Goal: Information Seeking & Learning: Check status

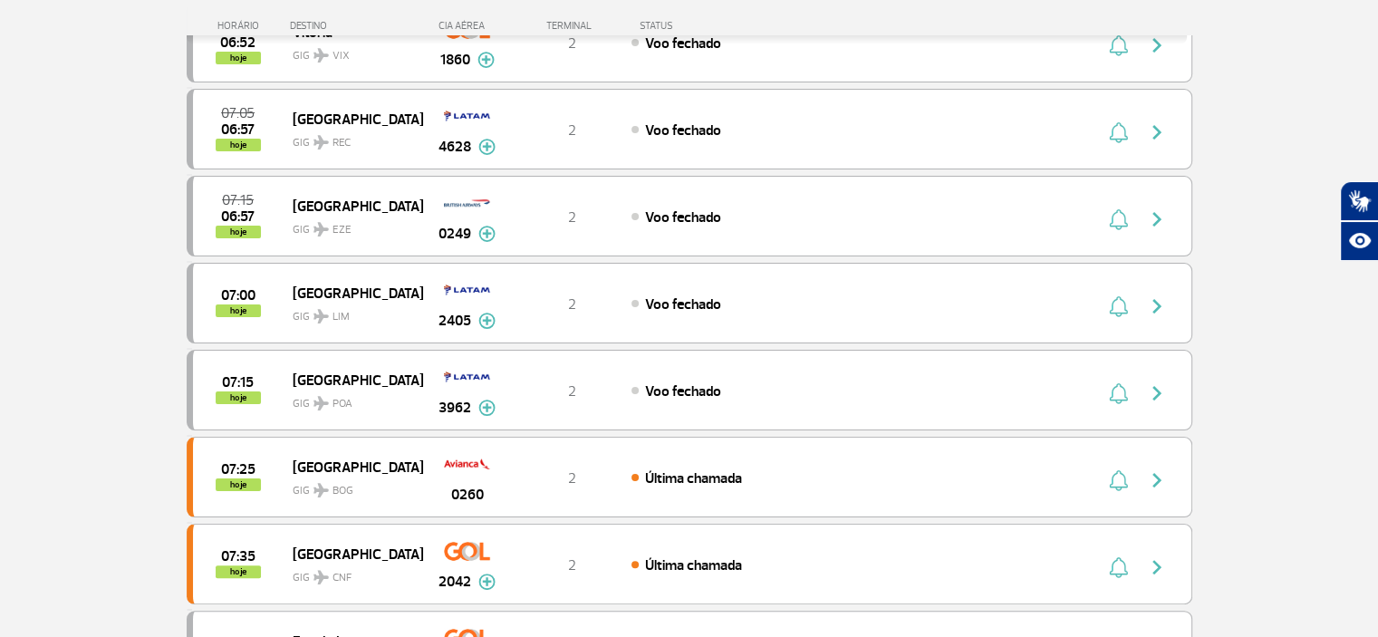
scroll to position [362, 0]
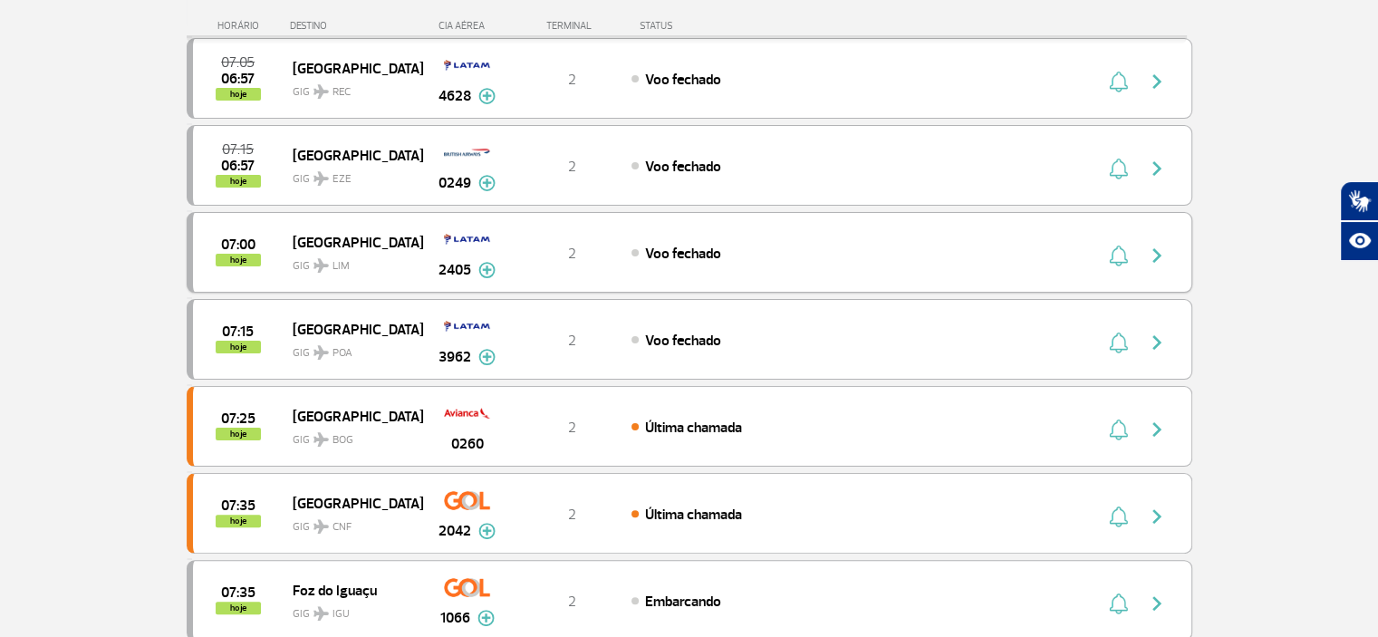
click at [486, 268] on img at bounding box center [486, 270] width 17 height 16
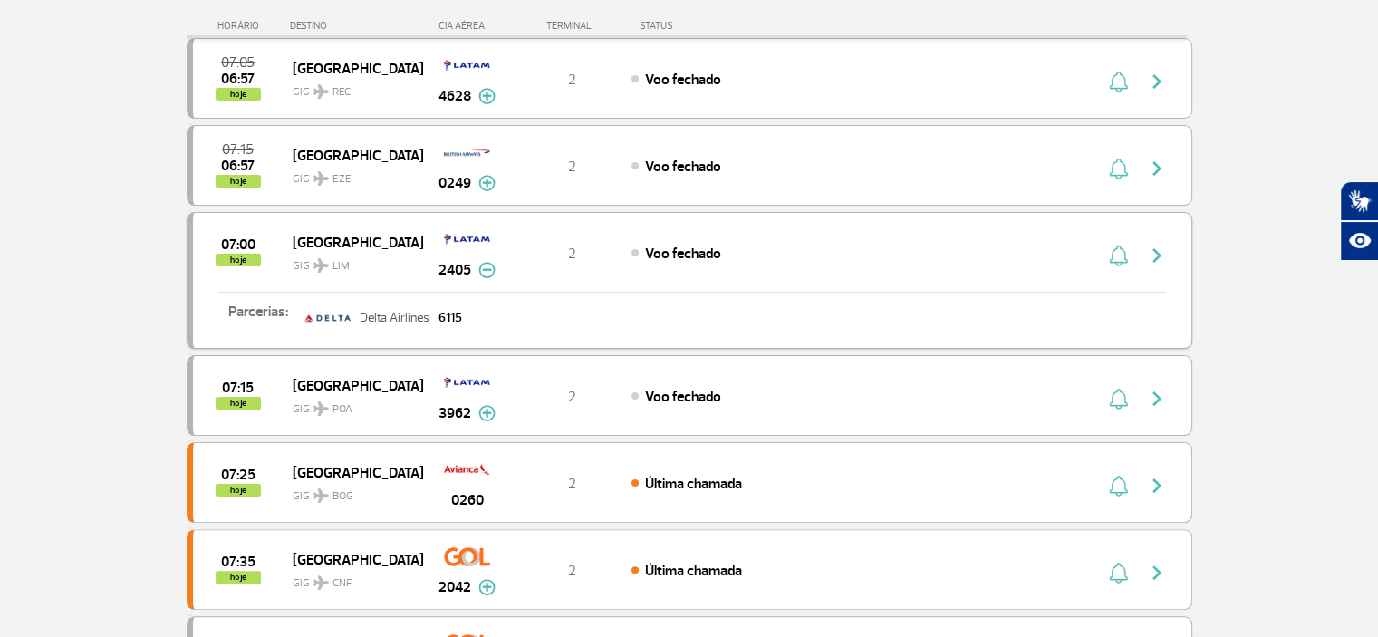
click at [486, 268] on img at bounding box center [486, 270] width 17 height 16
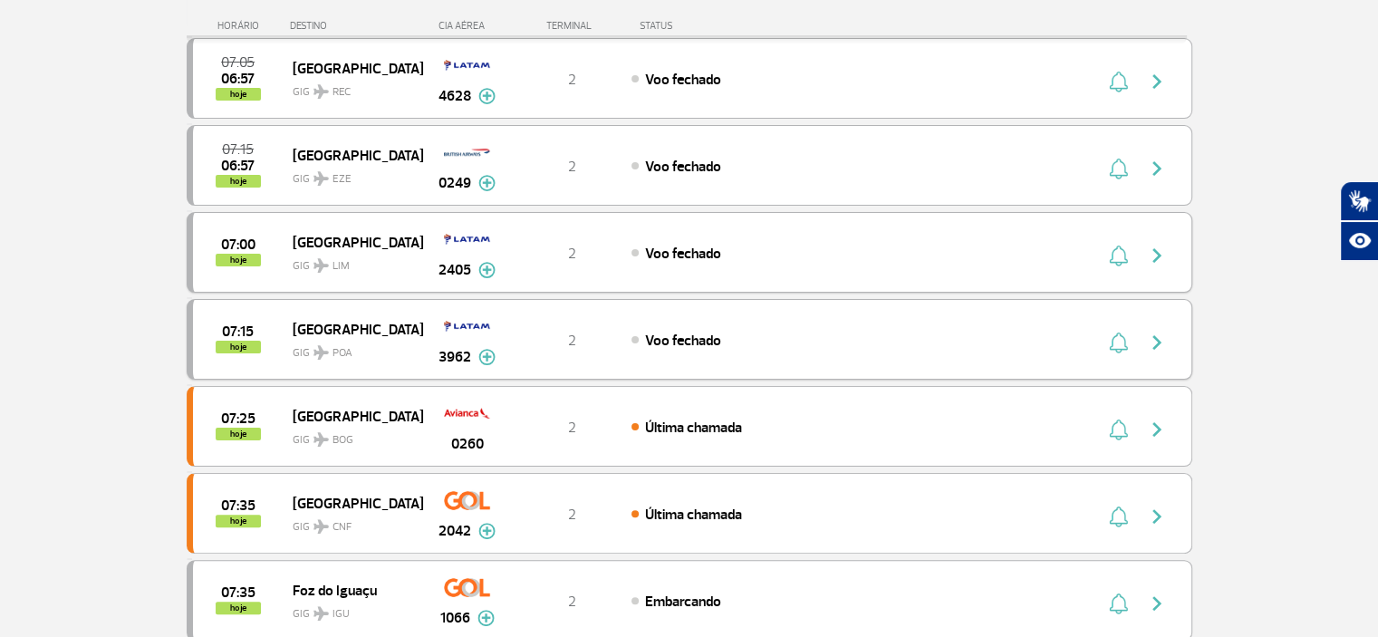
click at [478, 352] on img at bounding box center [486, 357] width 17 height 16
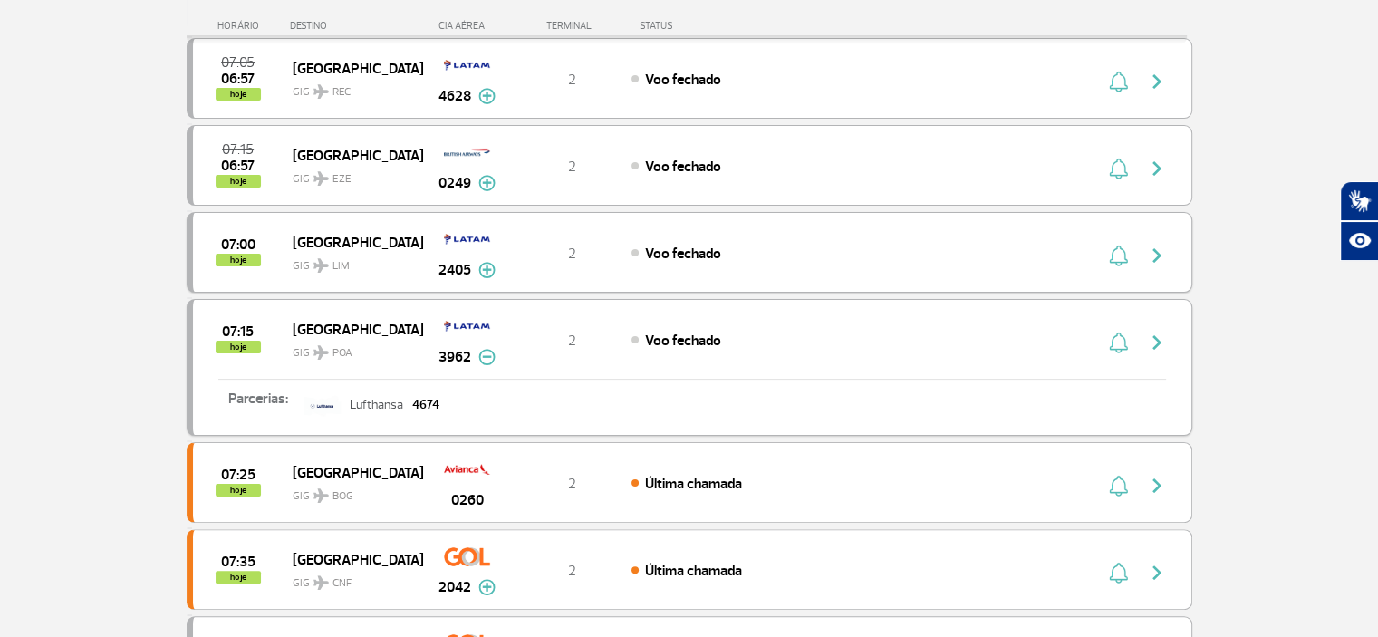
click at [478, 353] on img at bounding box center [486, 357] width 17 height 16
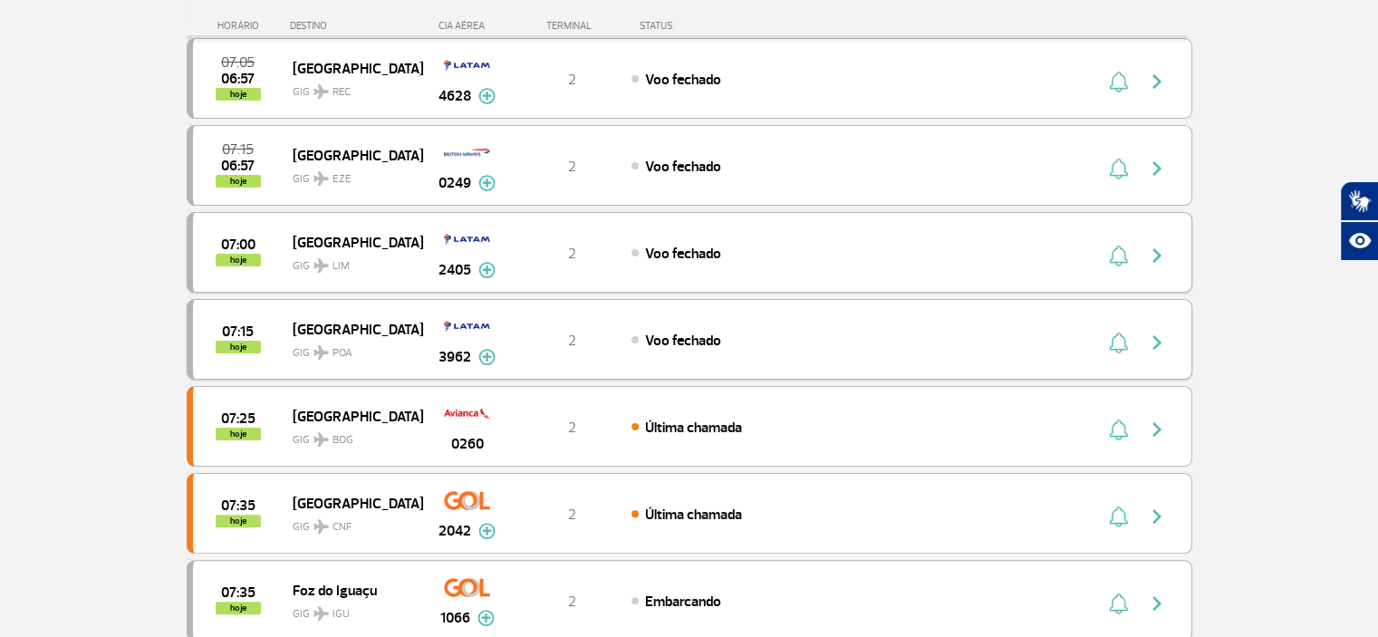
click at [489, 356] on img at bounding box center [486, 357] width 17 height 16
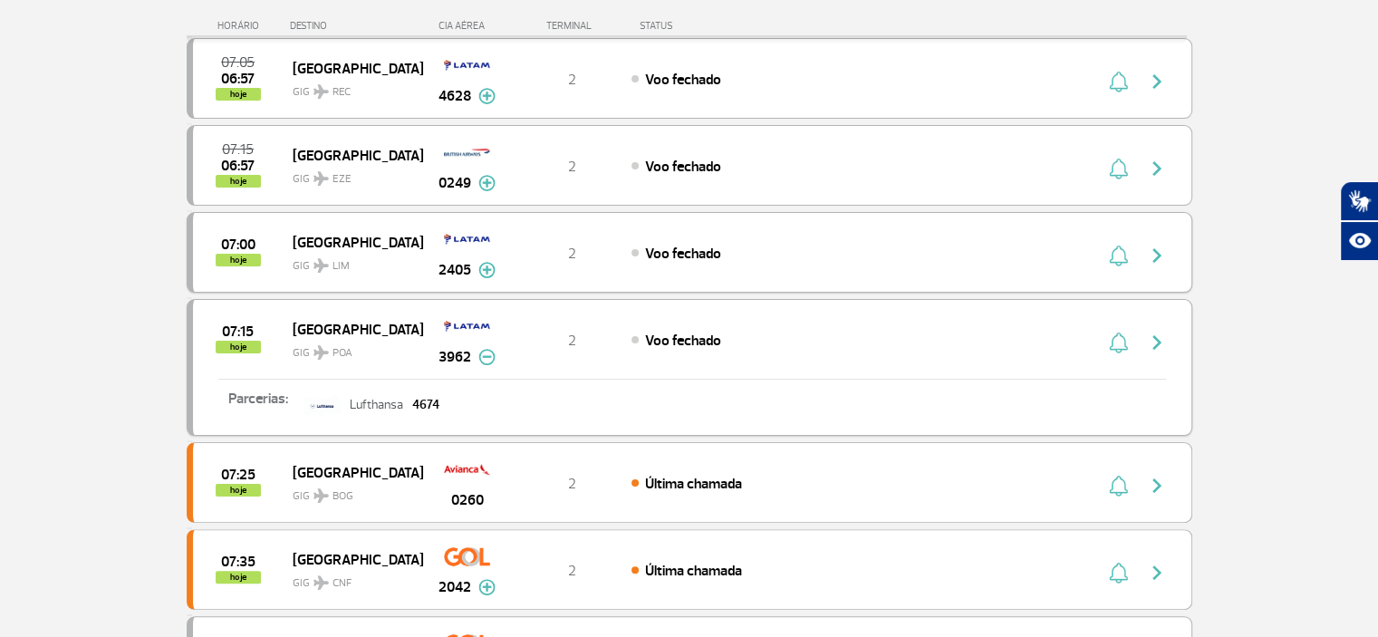
click at [489, 356] on img at bounding box center [486, 357] width 17 height 16
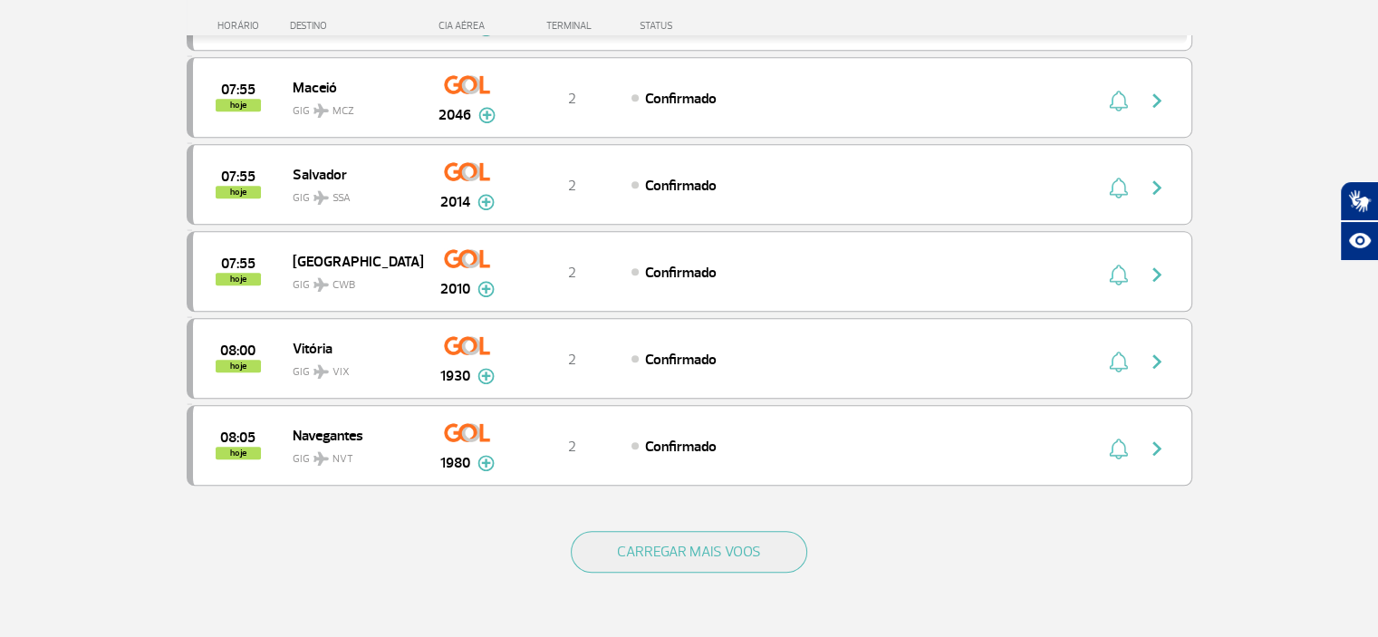
scroll to position [1721, 0]
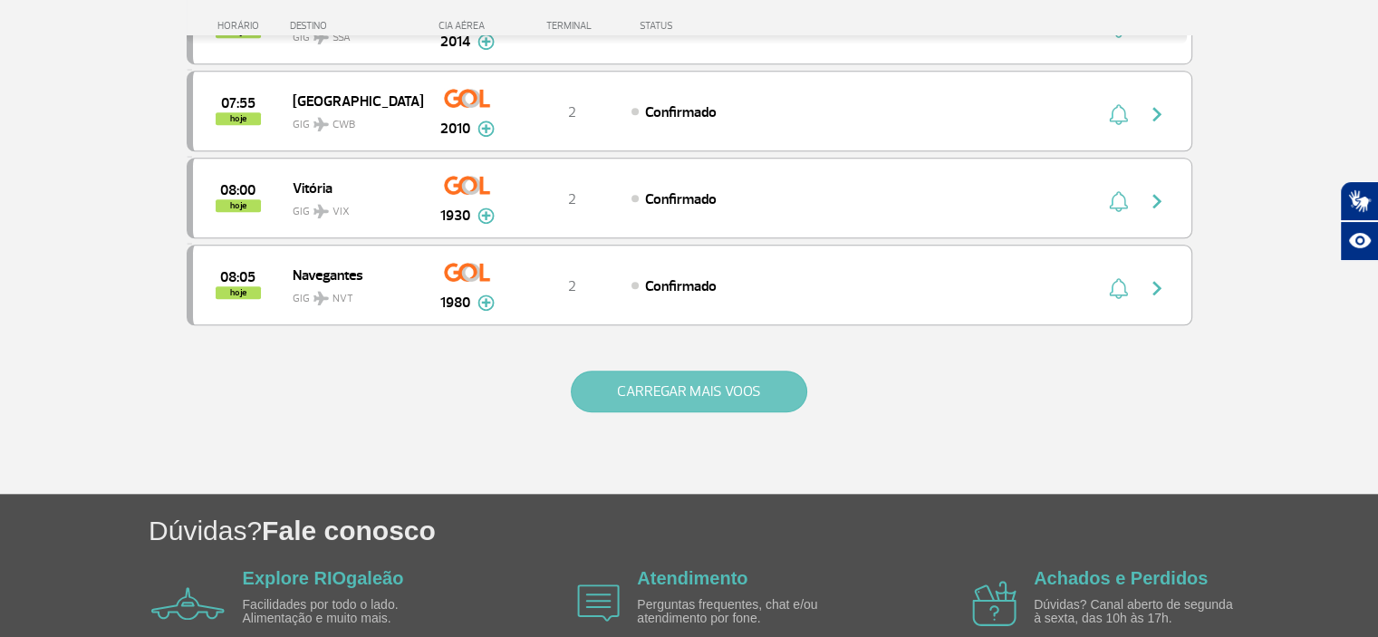
click at [591, 381] on button "CARREGAR MAIS VOOS" at bounding box center [689, 392] width 236 height 42
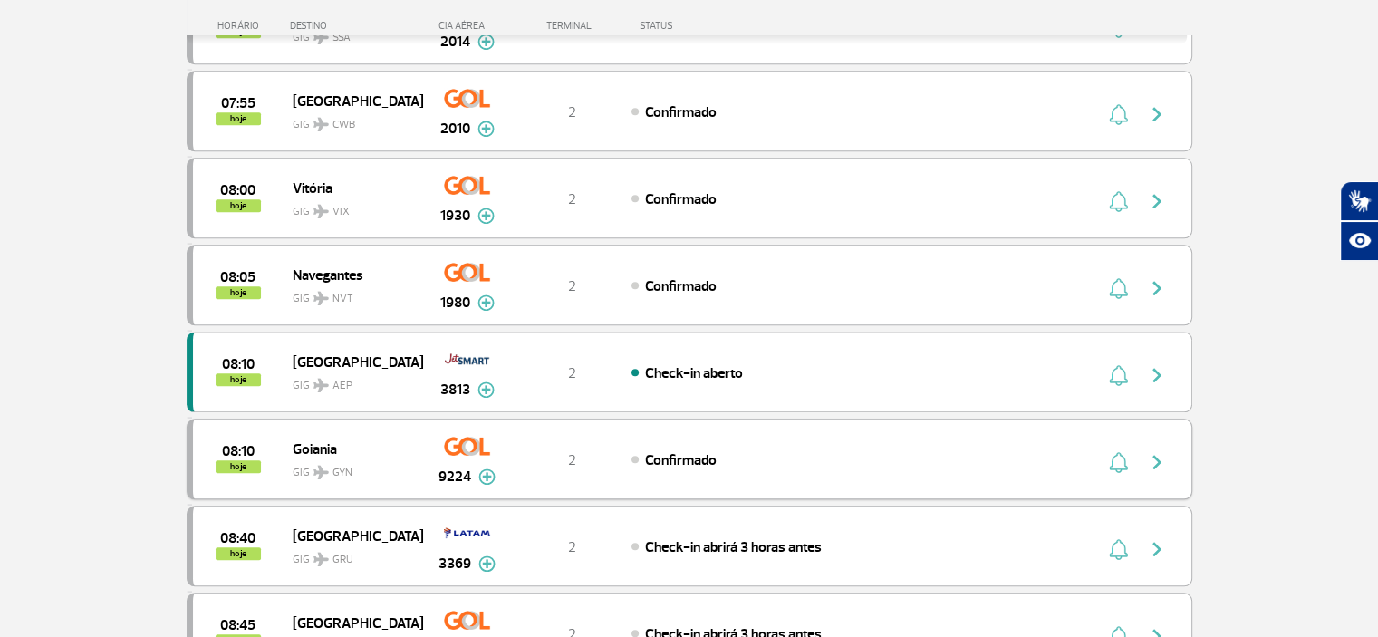
click at [489, 468] on img at bounding box center [486, 476] width 17 height 16
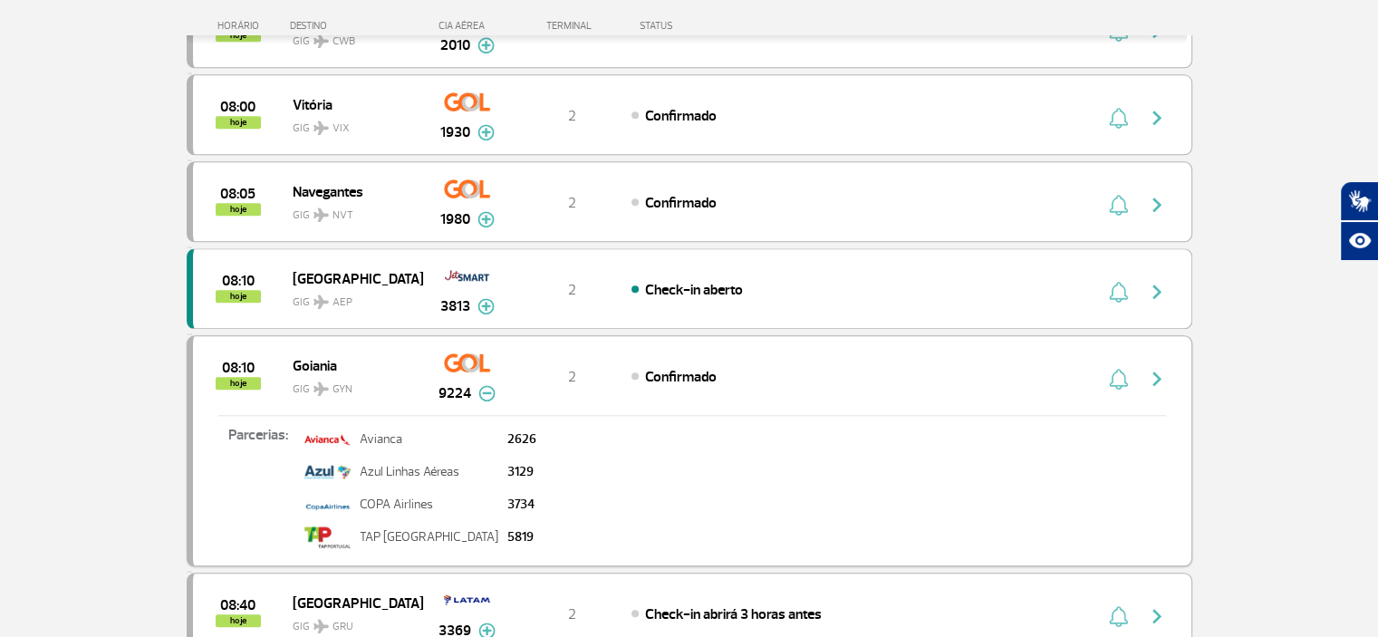
scroll to position [1993, 0]
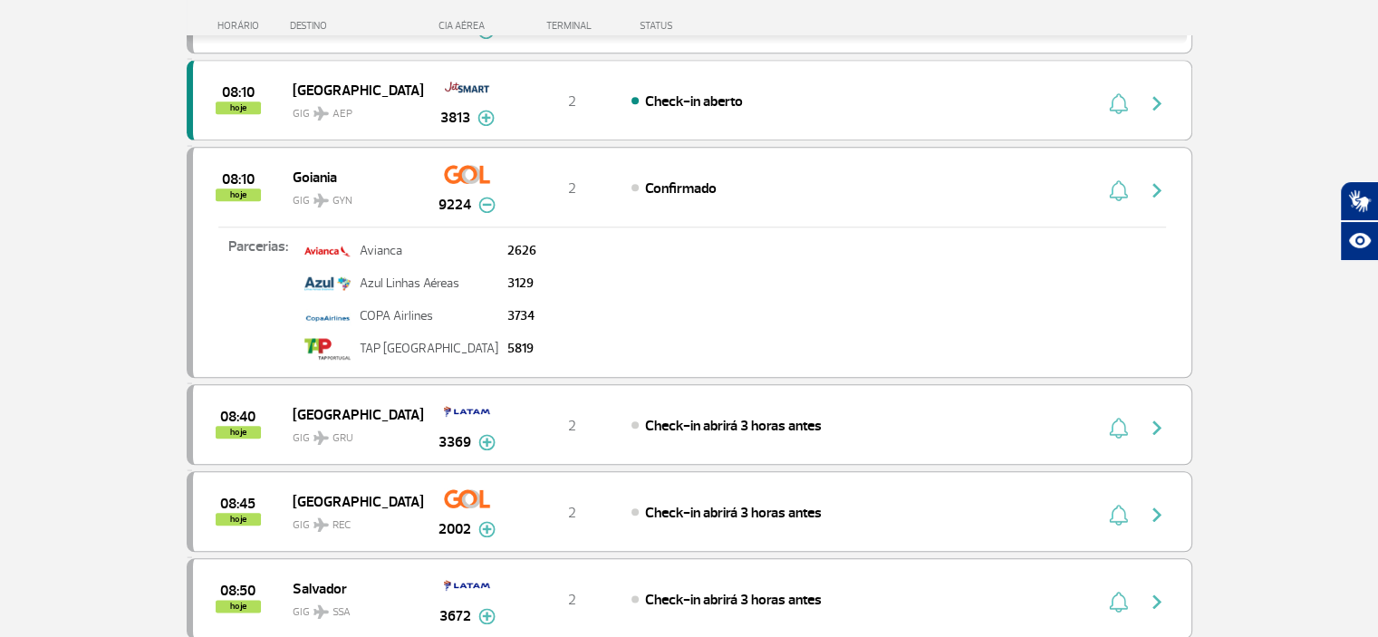
click at [489, 197] on img at bounding box center [486, 205] width 17 height 16
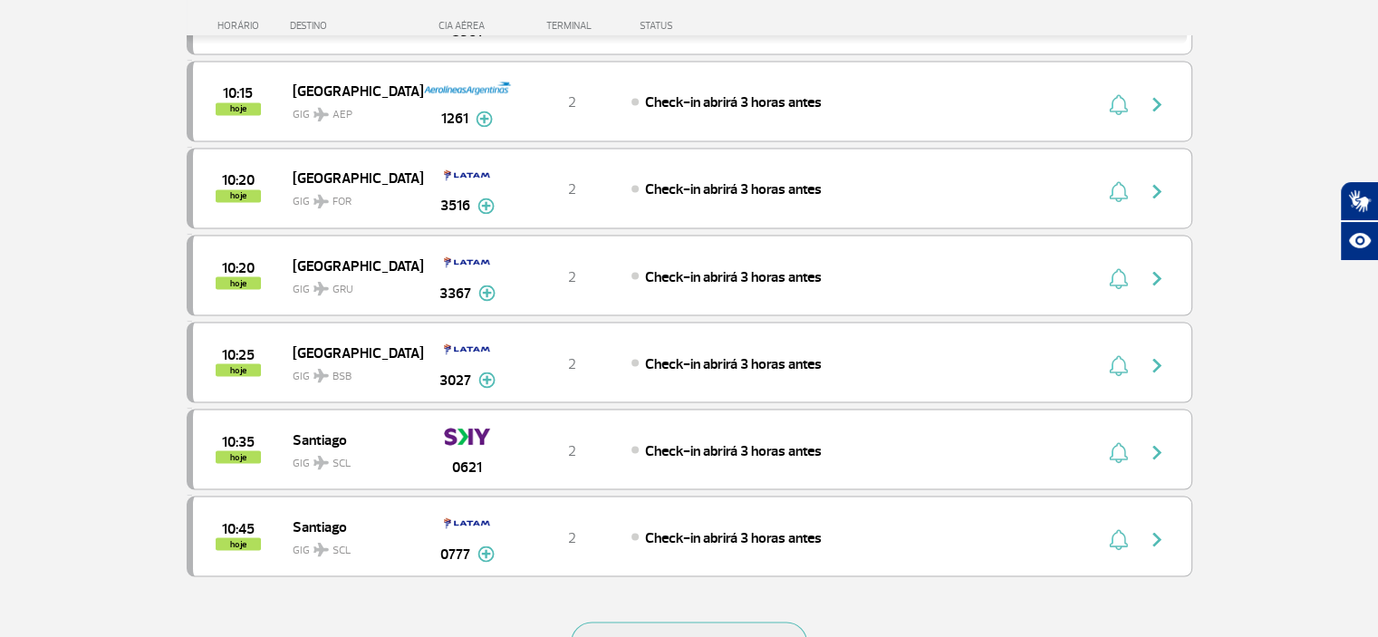
scroll to position [3261, 0]
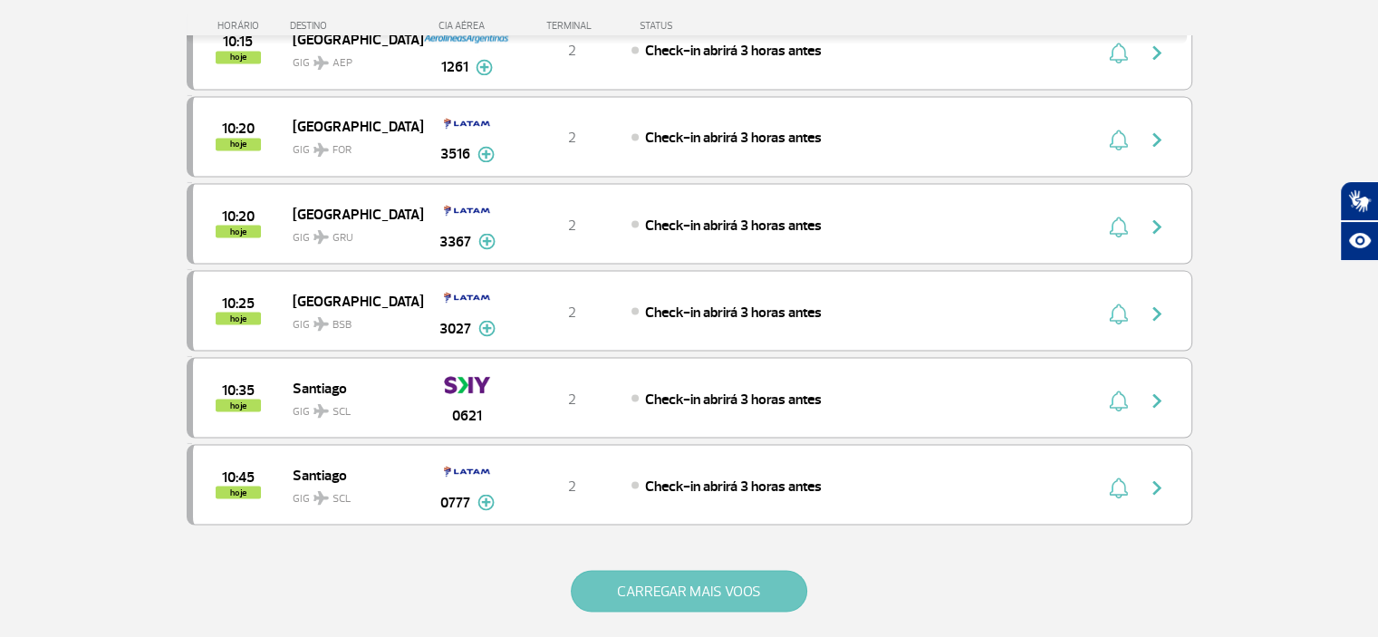
drag, startPoint x: 669, startPoint y: 583, endPoint x: 665, endPoint y: 564, distance: 18.5
click at [666, 582] on div "CARREGAR MAIS VOOS" at bounding box center [690, 620] width 1006 height 146
click at [657, 570] on button "CARREGAR MAIS VOOS" at bounding box center [689, 591] width 236 height 42
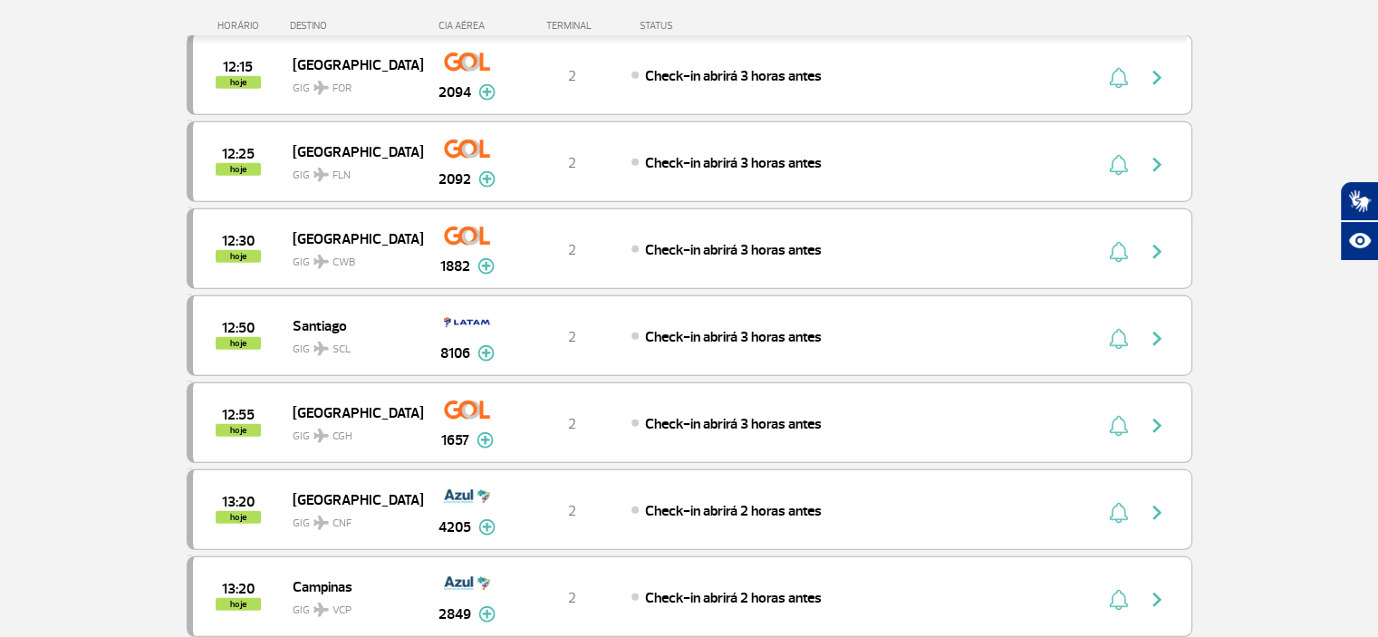
scroll to position [5073, 0]
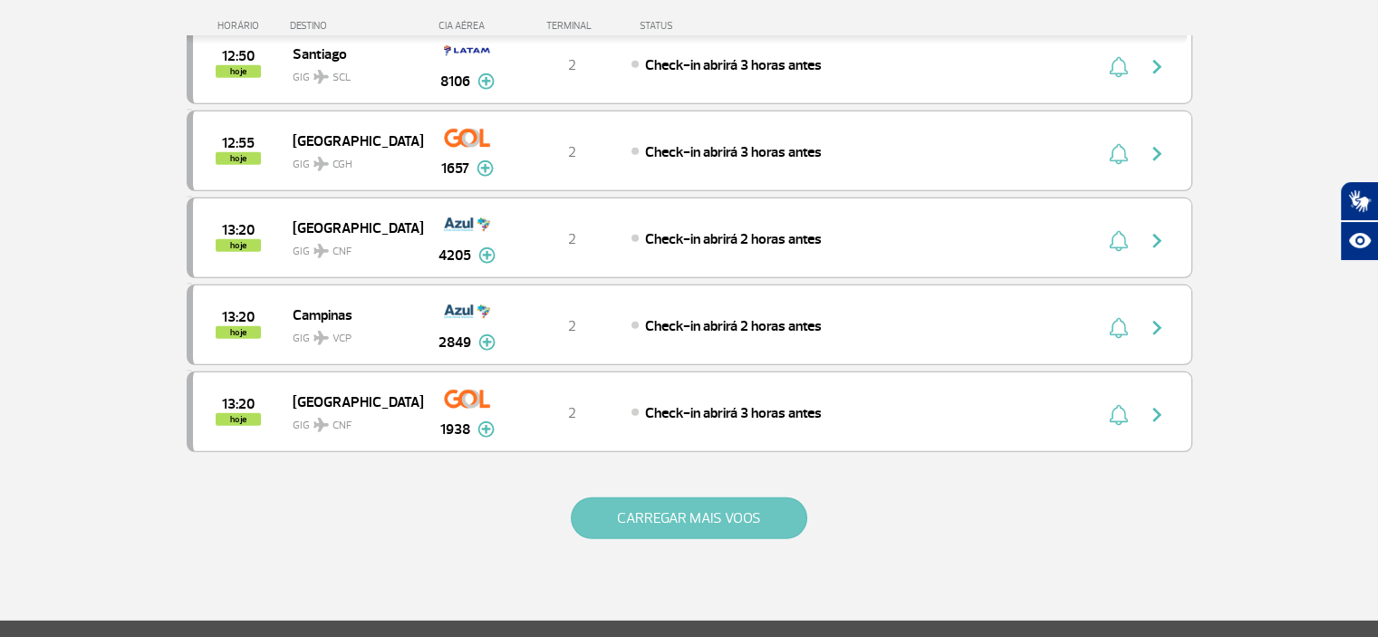
click at [696, 497] on button "CARREGAR MAIS VOOS" at bounding box center [689, 518] width 236 height 42
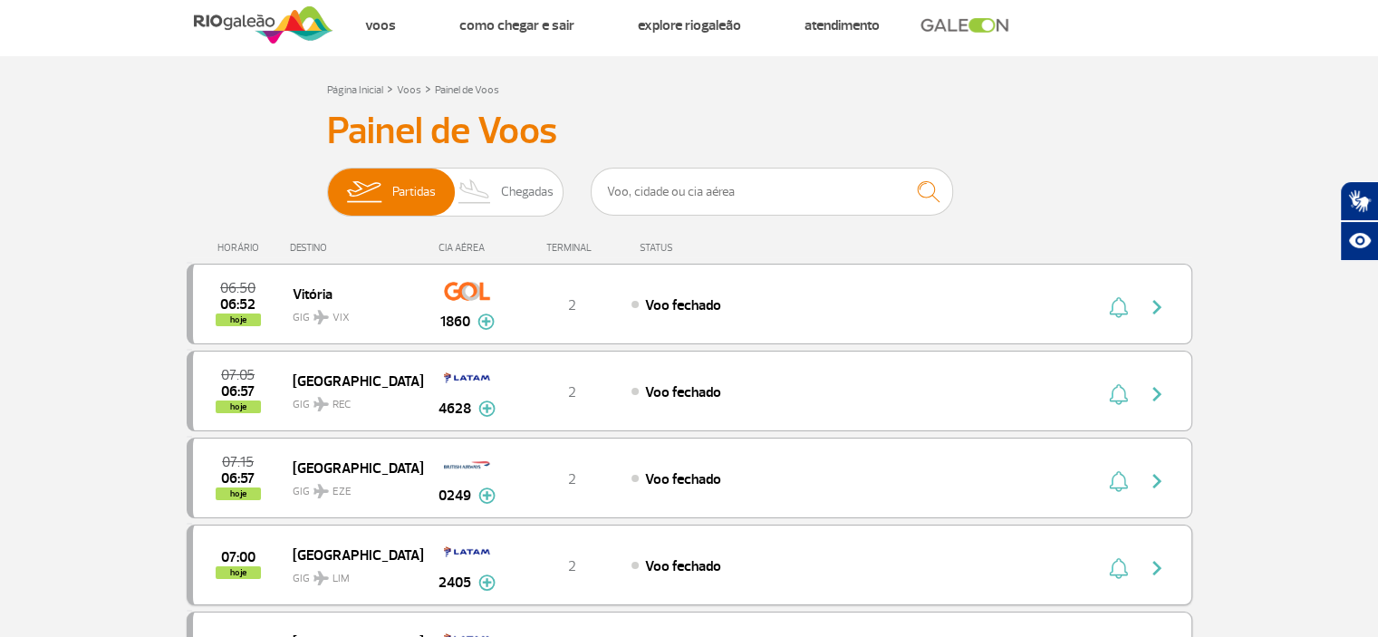
scroll to position [0, 0]
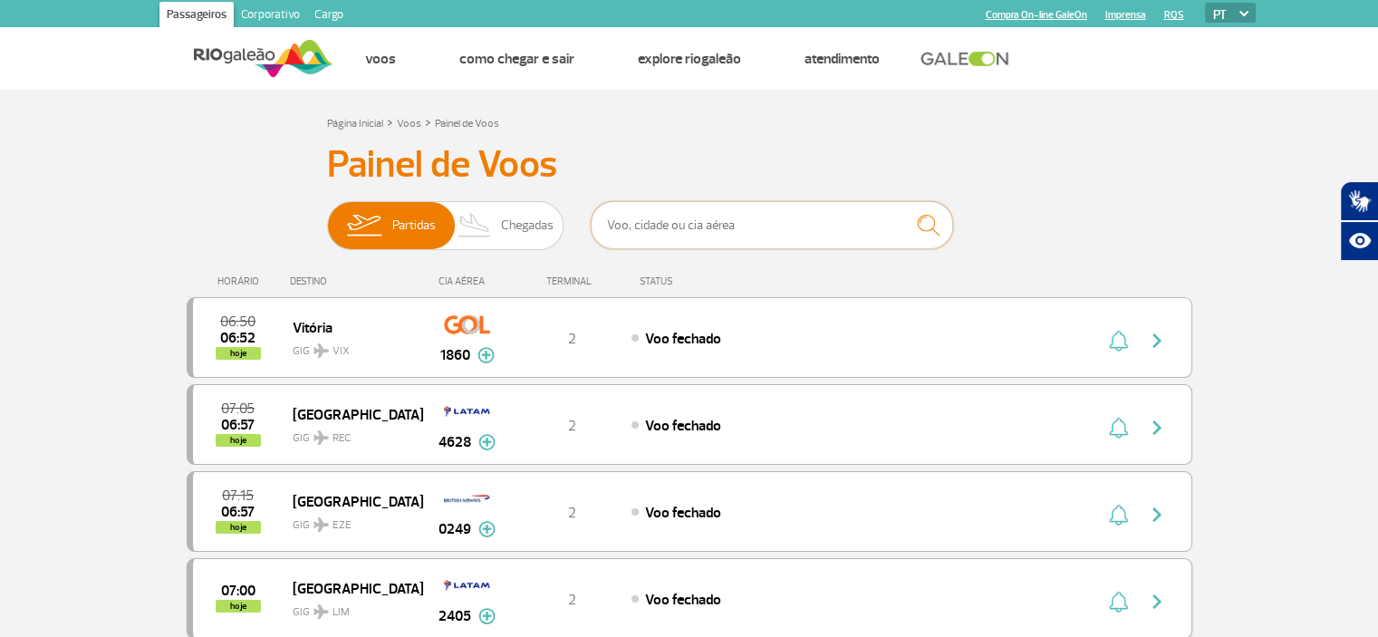
click at [775, 224] on input "text" at bounding box center [772, 225] width 362 height 48
type input "goiania"
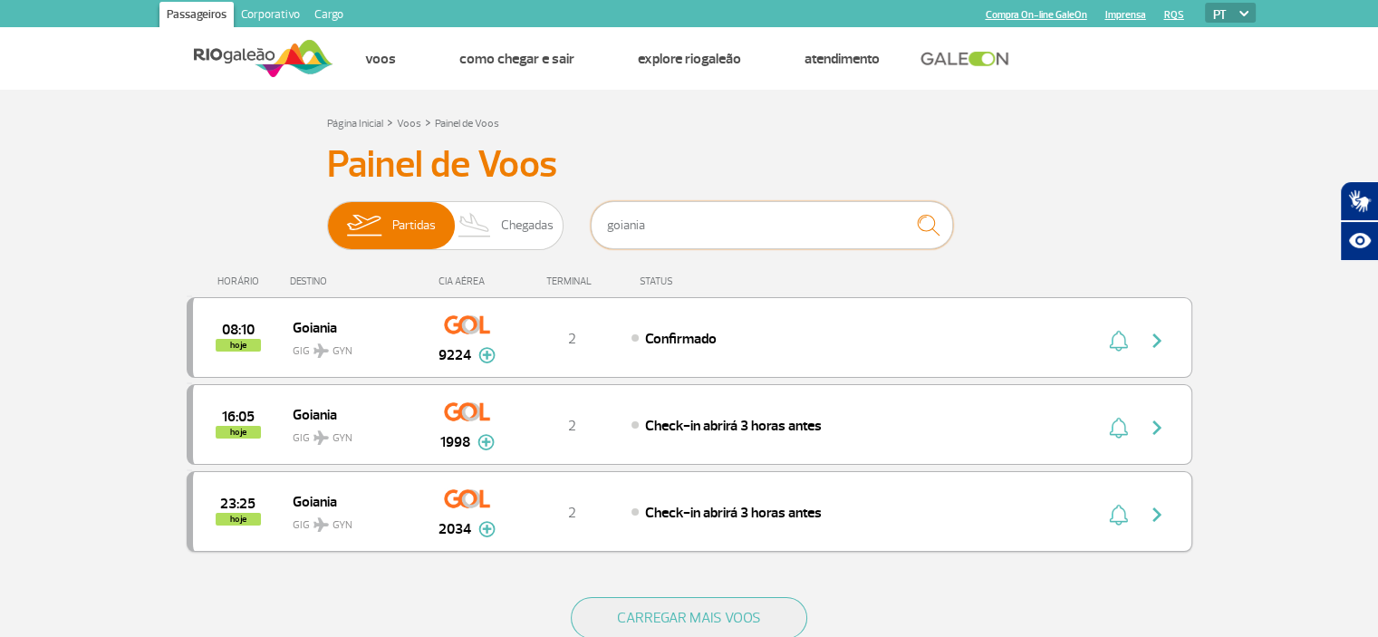
scroll to position [91, 0]
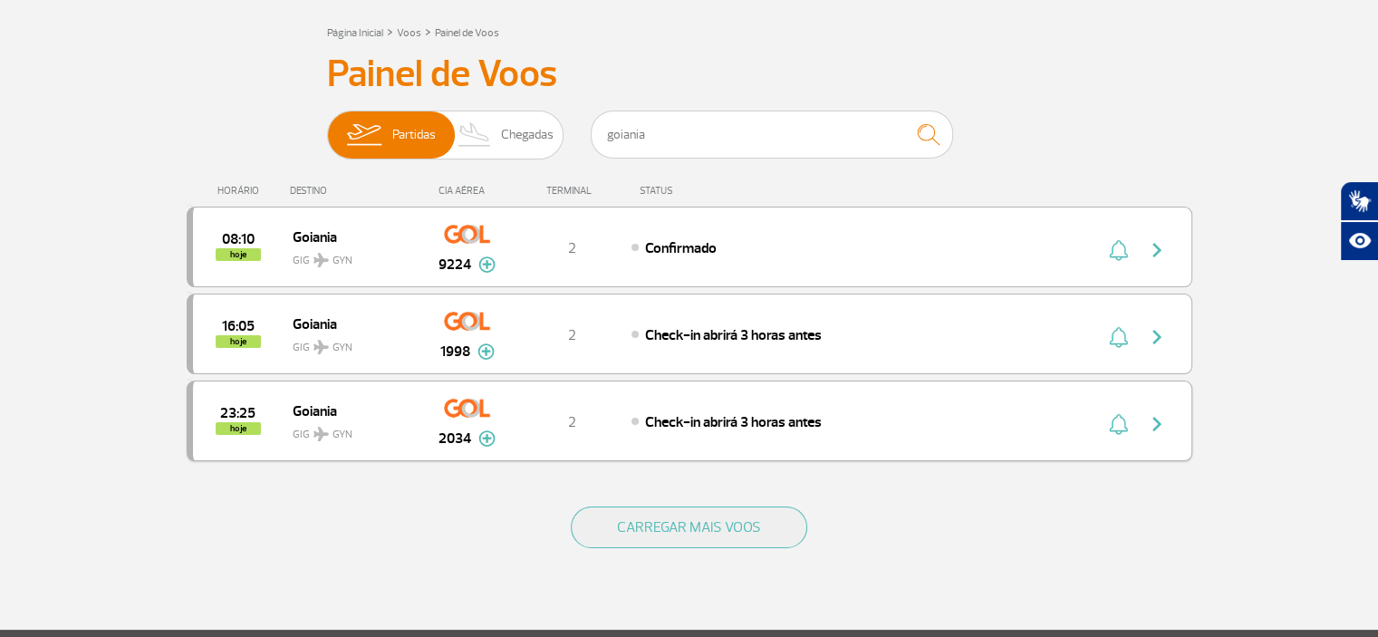
click at [493, 438] on img at bounding box center [486, 438] width 17 height 16
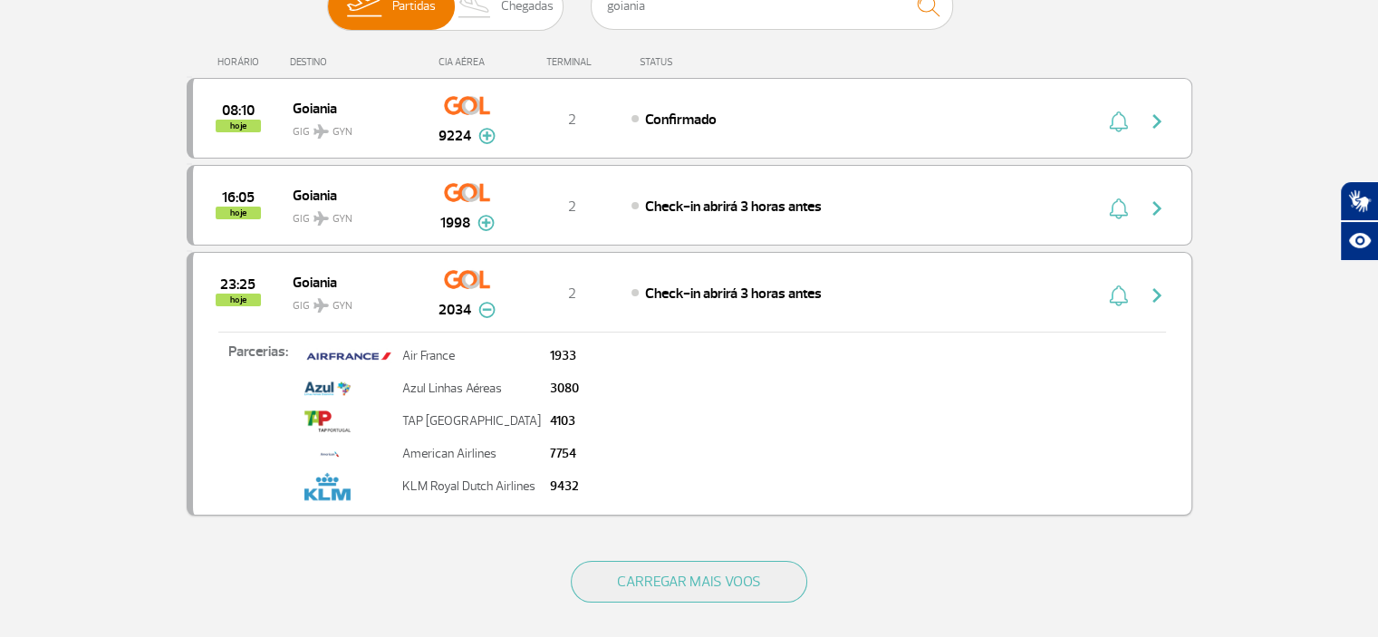
scroll to position [272, 0]
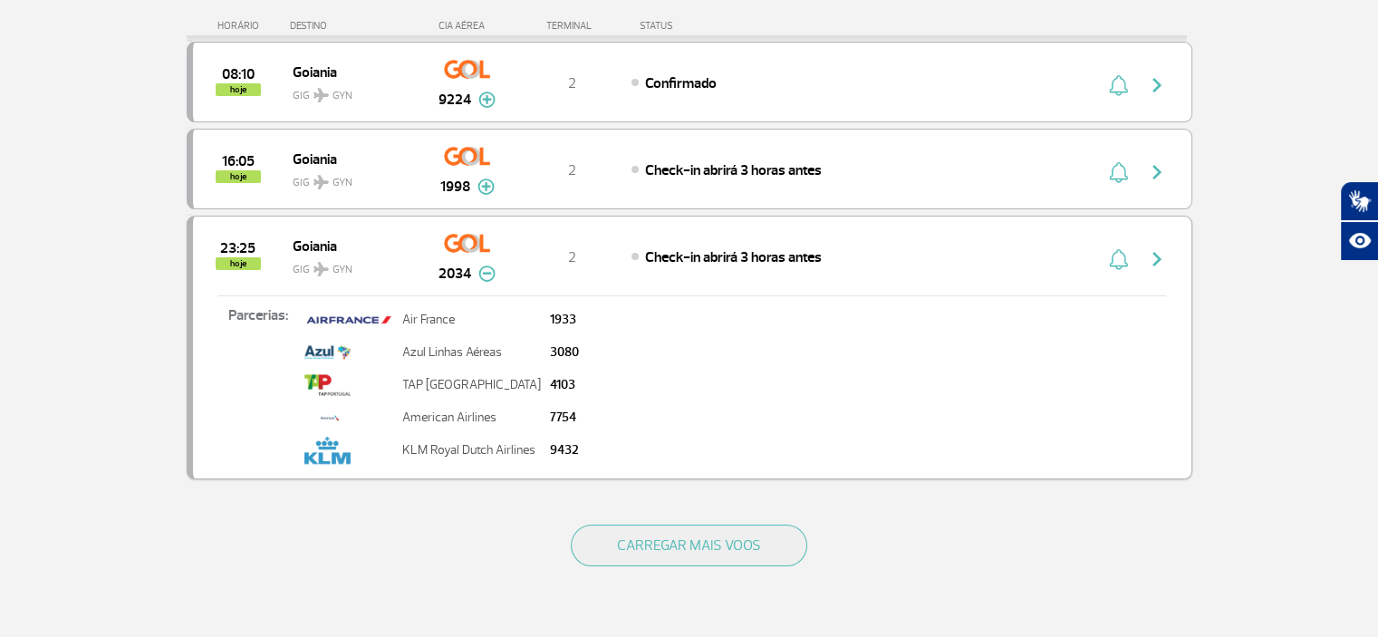
click at [486, 271] on img at bounding box center [486, 273] width 17 height 16
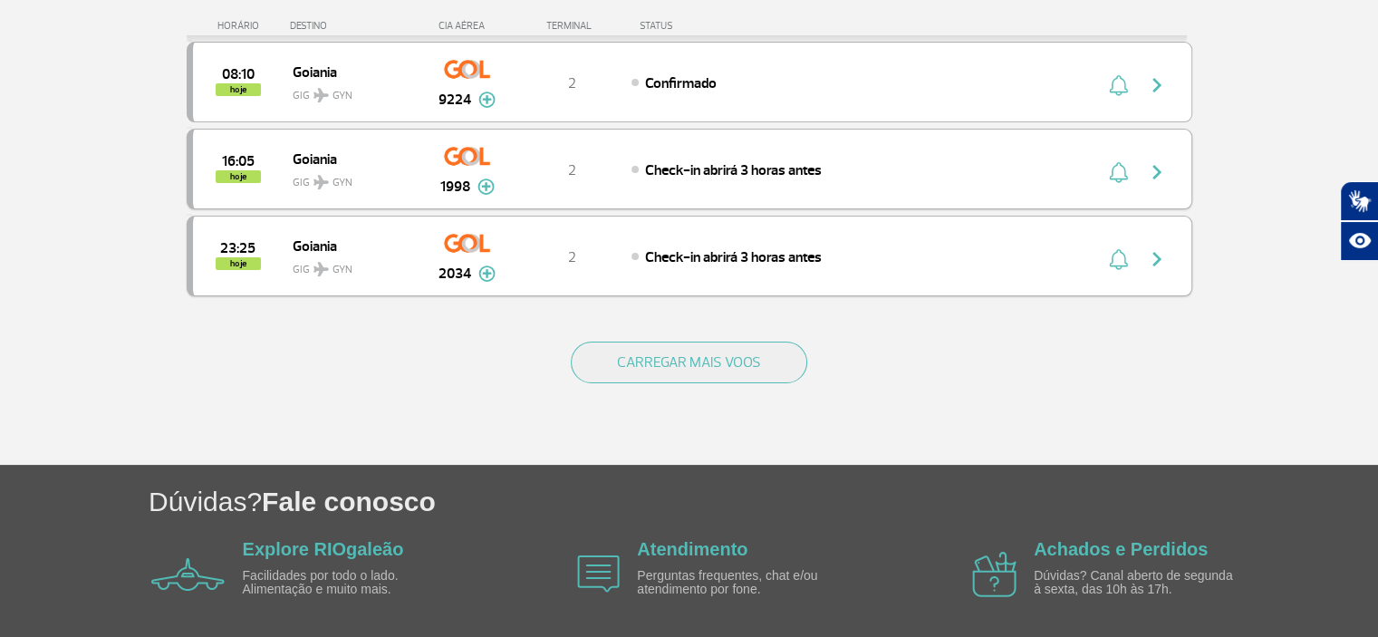
click at [481, 190] on img at bounding box center [485, 186] width 17 height 16
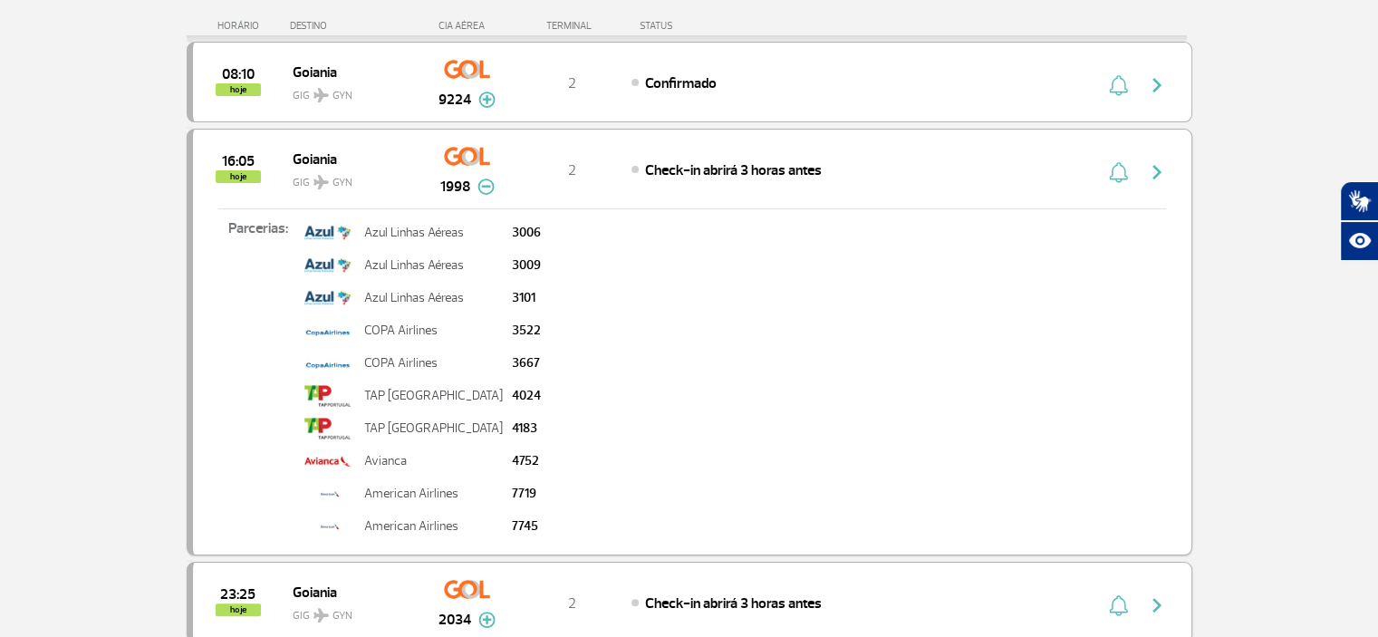
scroll to position [0, 0]
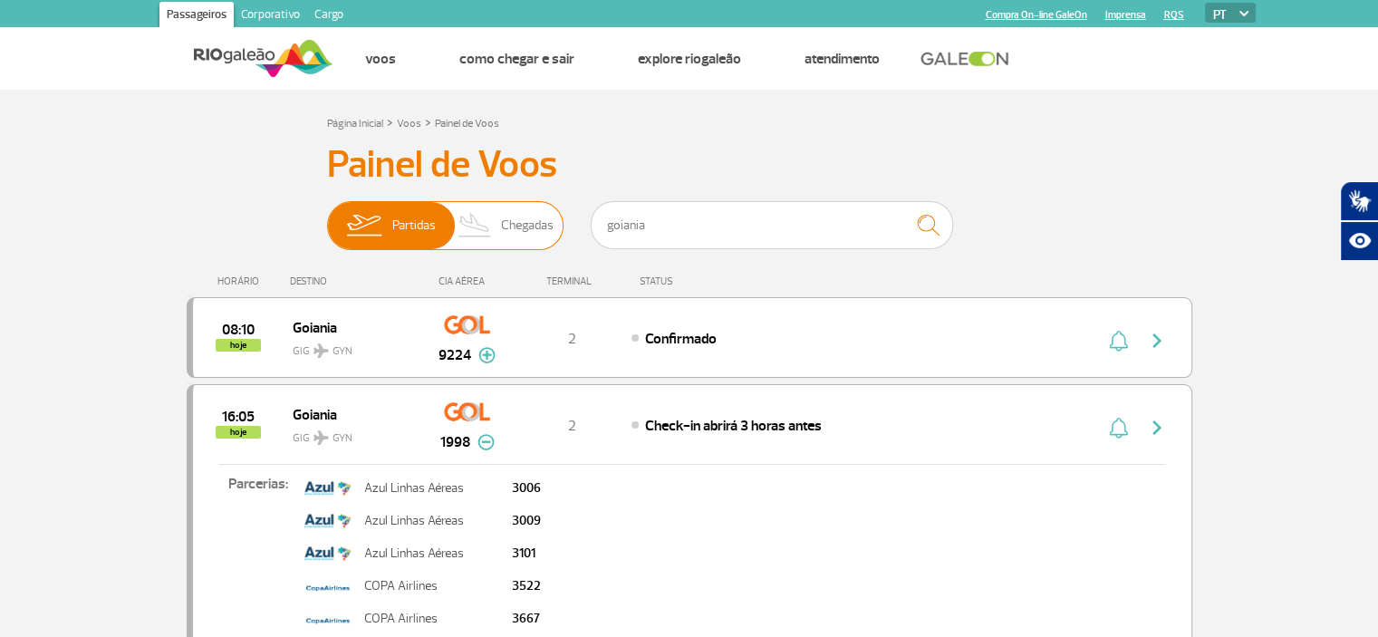
click at [519, 230] on span "Chegadas" at bounding box center [527, 225] width 53 height 47
click at [327, 217] on input "Partidas Chegadas" at bounding box center [327, 217] width 0 height 0
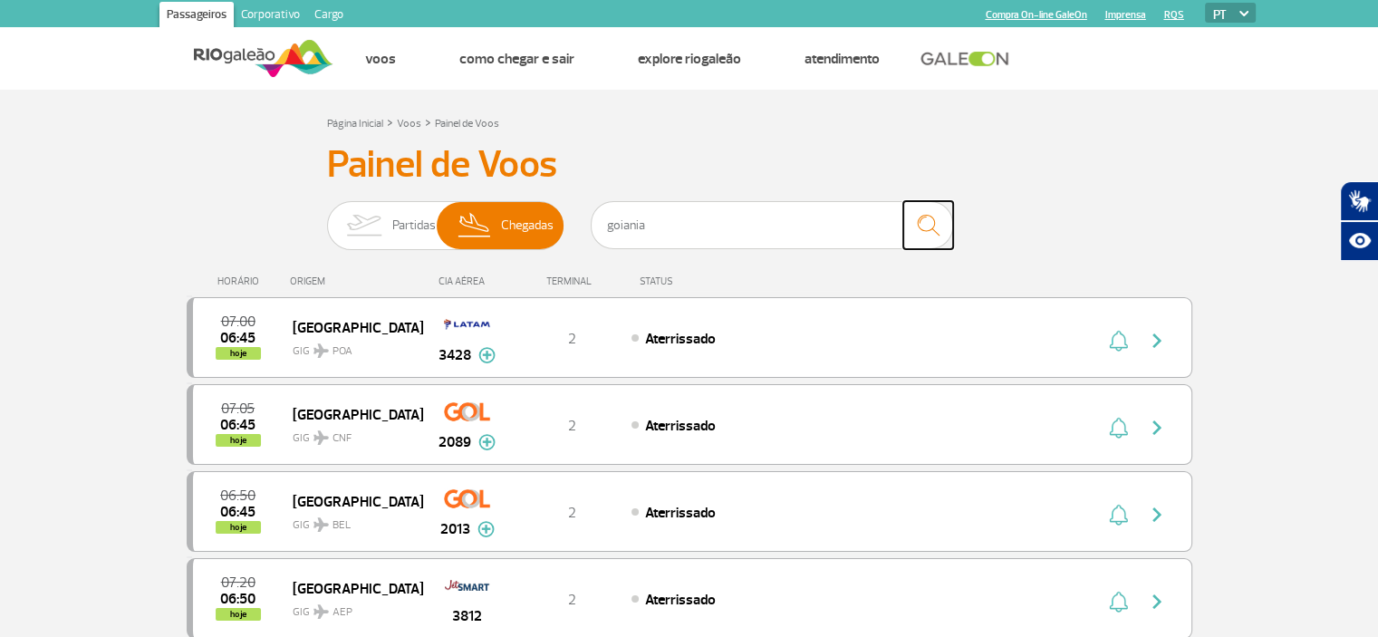
click at [925, 227] on img "submit" at bounding box center [928, 225] width 39 height 37
click at [931, 222] on img "submit" at bounding box center [928, 225] width 39 height 37
